Goal: Find specific page/section: Find specific page/section

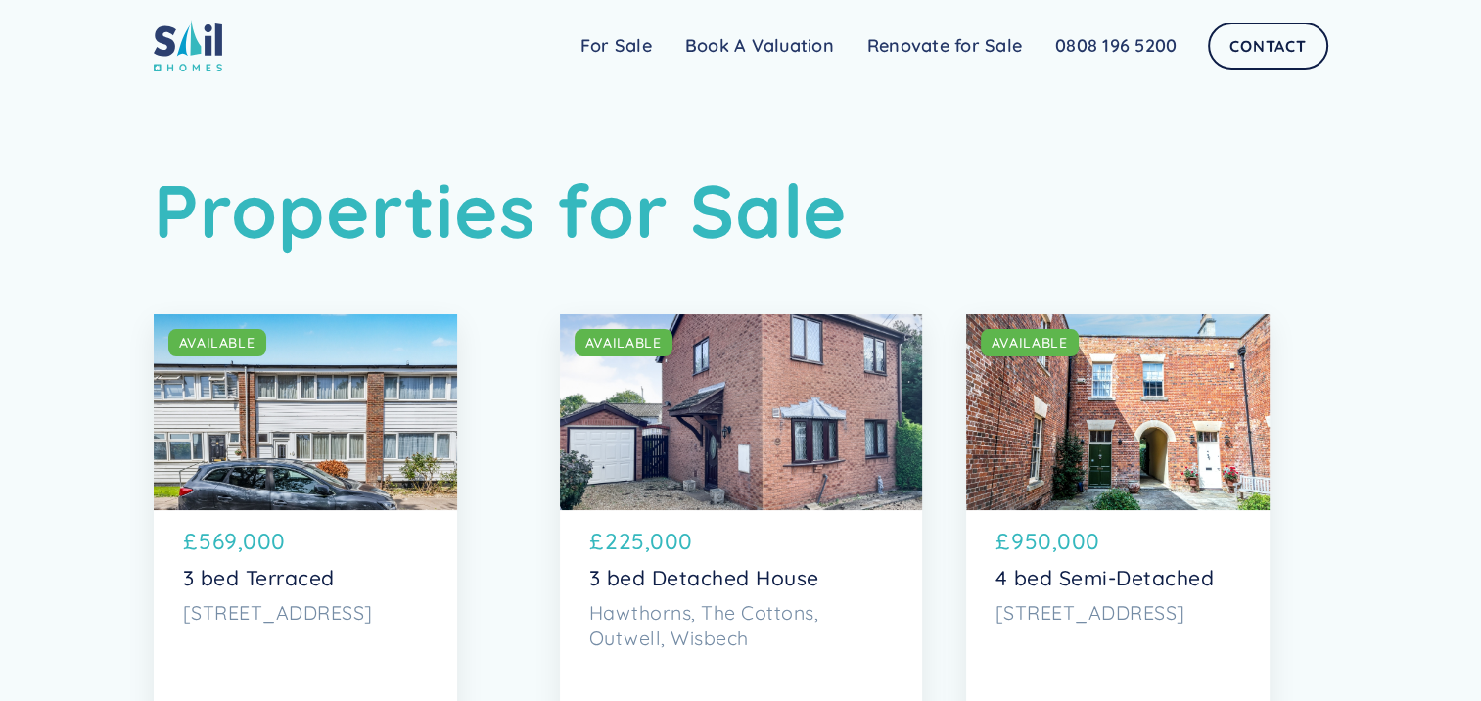
click at [602, 46] on link "For Sale" at bounding box center [616, 45] width 105 height 39
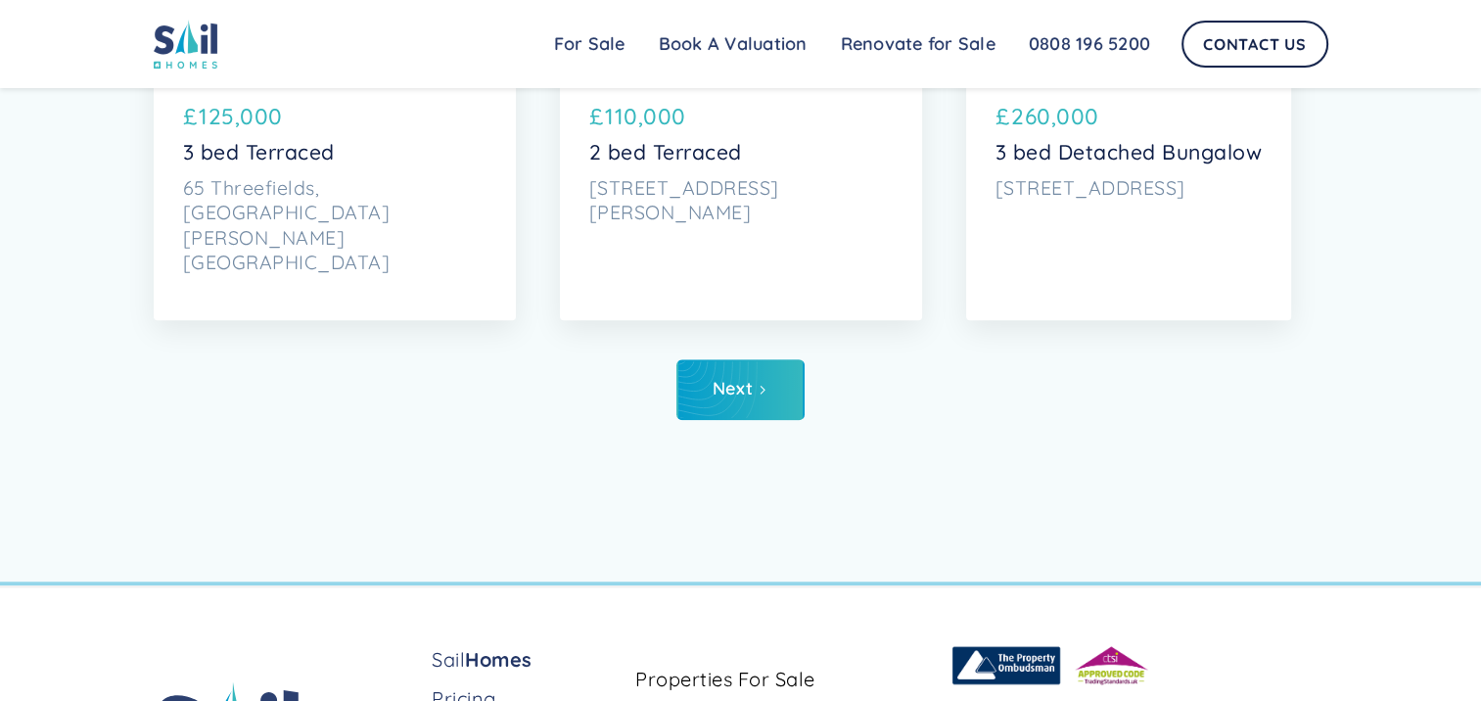
scroll to position [9835, 0]
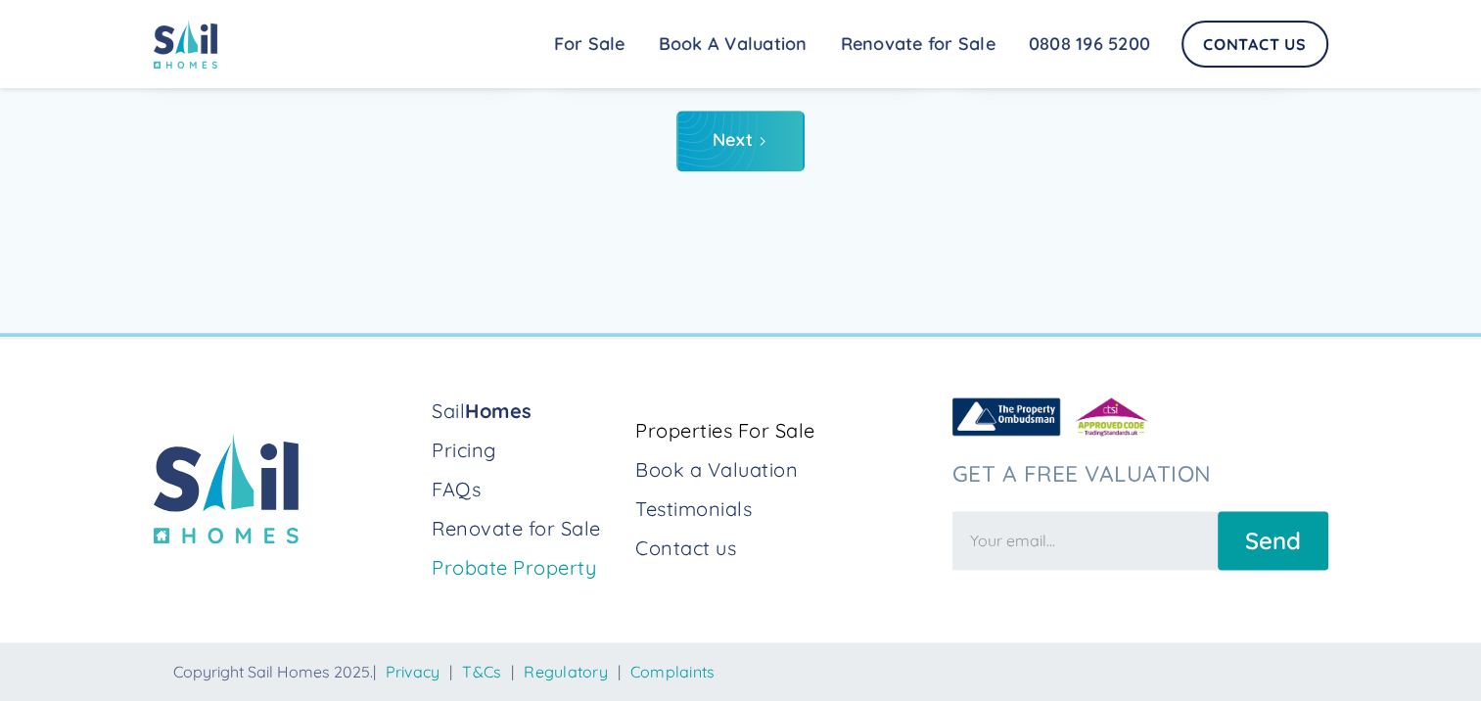
click at [530, 568] on link "Probate Property" at bounding box center [526, 567] width 188 height 27
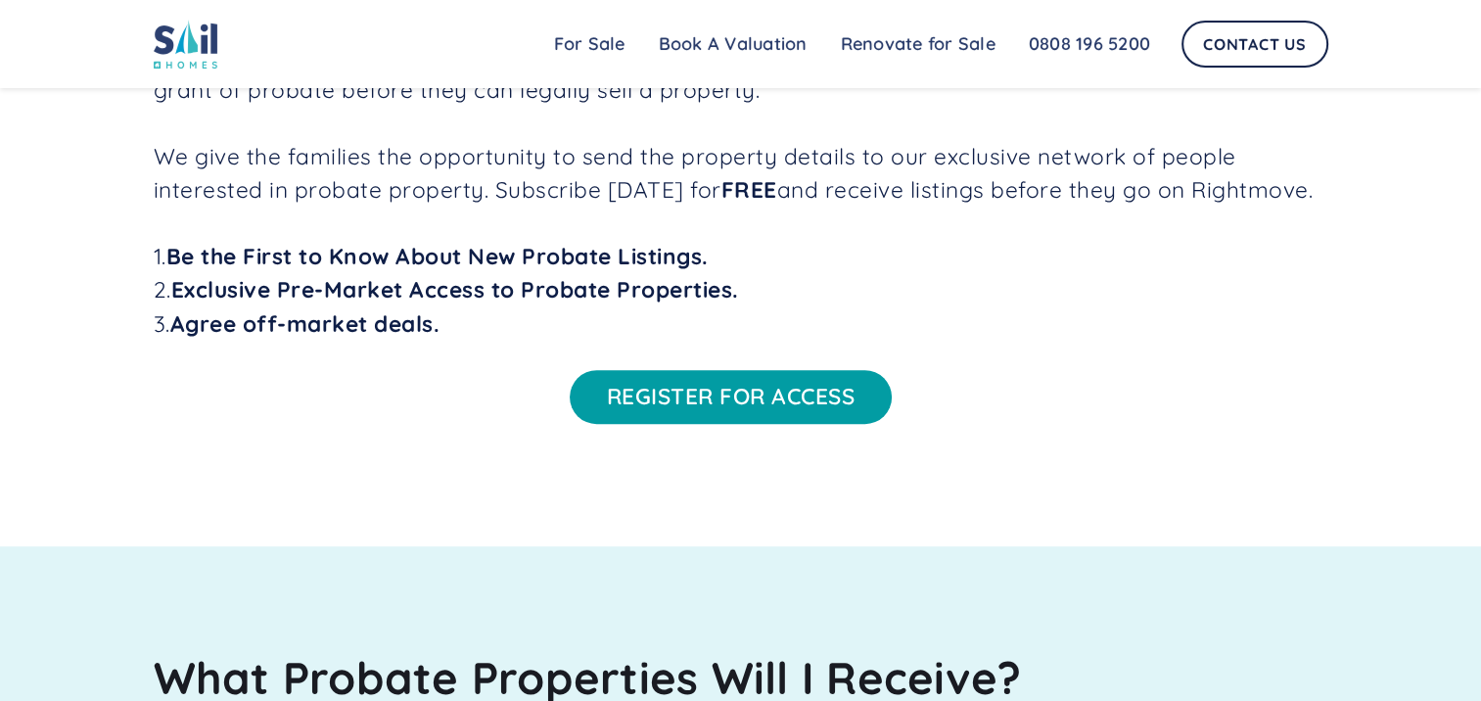
scroll to position [1425, 0]
